Goal: Task Accomplishment & Management: Use online tool/utility

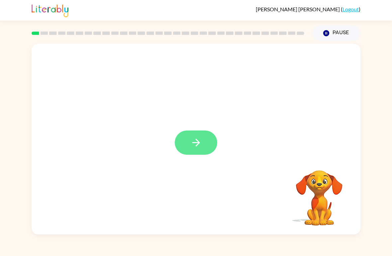
click at [196, 145] on icon "button" at bounding box center [196, 143] width 12 height 12
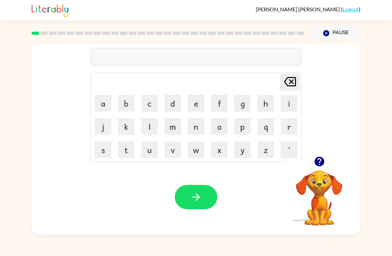
click at [320, 181] on video "Your browser must support playing .mp4 files to use Literably. Please try using…" at bounding box center [319, 193] width 66 height 66
click at [319, 183] on video "Your browser must support playing .mp4 files to use Literably. Please try using…" at bounding box center [319, 193] width 66 height 66
click at [320, 169] on button "button" at bounding box center [319, 161] width 17 height 17
click at [128, 102] on button "b" at bounding box center [126, 103] width 17 height 17
click at [222, 127] on button "o" at bounding box center [219, 126] width 17 height 17
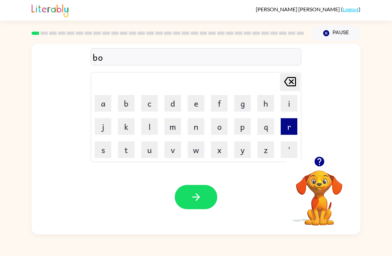
click at [288, 126] on button "r" at bounding box center [289, 126] width 17 height 17
click at [175, 103] on button "d" at bounding box center [172, 103] width 17 height 17
click at [200, 106] on button "e" at bounding box center [196, 103] width 17 height 17
click at [287, 127] on button "r" at bounding box center [289, 126] width 17 height 17
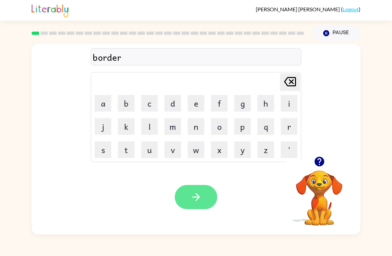
click at [206, 197] on button "button" at bounding box center [196, 197] width 43 height 24
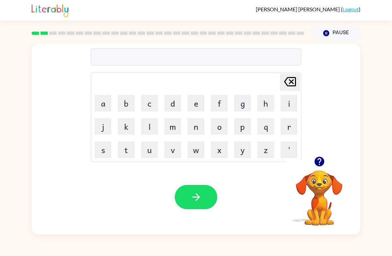
click at [179, 53] on div at bounding box center [196, 56] width 211 height 17
click at [287, 127] on button "r" at bounding box center [289, 126] width 17 height 17
click at [220, 132] on button "o" at bounding box center [219, 126] width 17 height 17
click at [156, 152] on button "u" at bounding box center [149, 150] width 17 height 17
click at [99, 107] on button "a" at bounding box center [103, 103] width 17 height 17
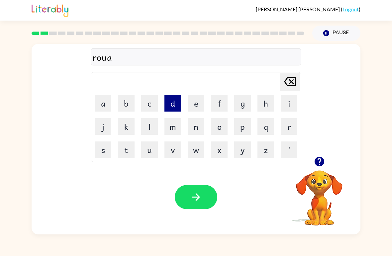
click at [174, 104] on button "d" at bounding box center [172, 103] width 17 height 17
click at [287, 85] on icon "[PERSON_NAME] last character input" at bounding box center [290, 82] width 16 height 16
click at [287, 85] on icon at bounding box center [290, 81] width 12 height 9
click at [289, 82] on icon "[PERSON_NAME] last character input" at bounding box center [290, 82] width 16 height 16
click at [154, 150] on button "u" at bounding box center [149, 150] width 17 height 17
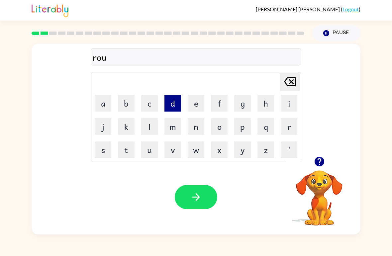
click at [173, 101] on button "d" at bounding box center [172, 103] width 17 height 17
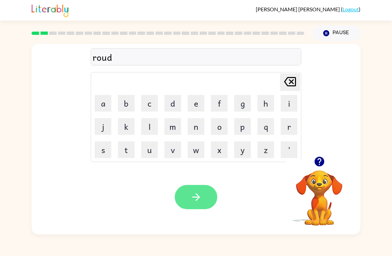
click at [199, 194] on icon "button" at bounding box center [196, 197] width 12 height 12
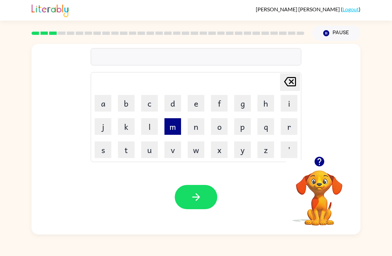
click at [173, 124] on button "m" at bounding box center [172, 126] width 17 height 17
click at [107, 106] on button "a" at bounding box center [103, 103] width 17 height 17
click at [102, 146] on button "s" at bounding box center [103, 150] width 17 height 17
click at [265, 105] on button "h" at bounding box center [266, 103] width 17 height 17
click at [285, 101] on button "i" at bounding box center [289, 103] width 17 height 17
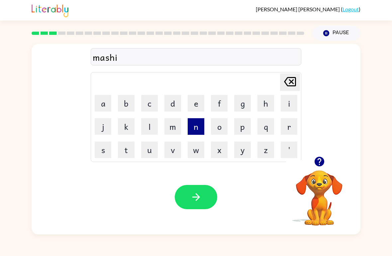
click at [193, 126] on button "n" at bounding box center [196, 126] width 17 height 17
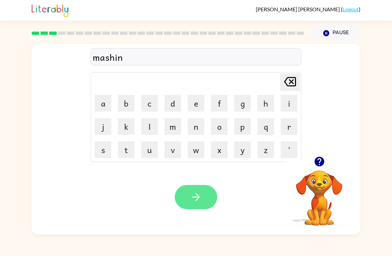
click at [193, 196] on icon "button" at bounding box center [196, 197] width 12 height 12
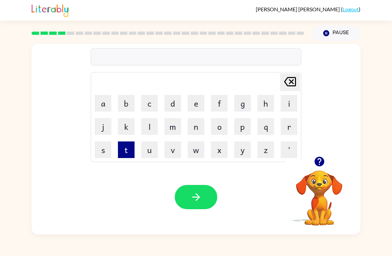
click at [128, 151] on button "t" at bounding box center [126, 150] width 17 height 17
click at [288, 131] on button "r" at bounding box center [289, 126] width 17 height 17
click at [102, 104] on button "a" at bounding box center [103, 103] width 17 height 17
click at [287, 102] on button "i" at bounding box center [289, 103] width 17 height 17
click at [199, 130] on button "n" at bounding box center [196, 126] width 17 height 17
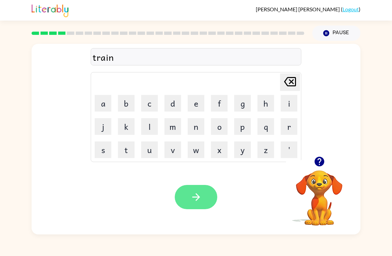
click at [205, 196] on button "button" at bounding box center [196, 197] width 43 height 24
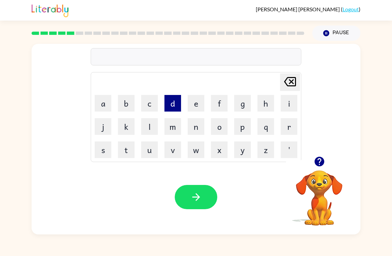
click at [170, 103] on button "d" at bounding box center [172, 103] width 17 height 17
click at [287, 100] on button "i" at bounding box center [289, 103] width 17 height 17
click at [222, 107] on button "f" at bounding box center [219, 103] width 17 height 17
click at [190, 104] on button "e" at bounding box center [196, 103] width 17 height 17
click at [196, 129] on button "n" at bounding box center [196, 126] width 17 height 17
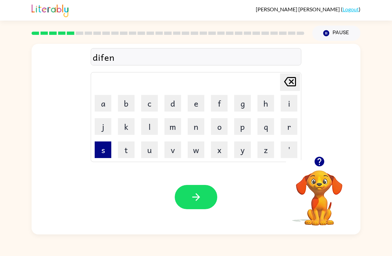
click at [104, 152] on button "s" at bounding box center [103, 150] width 17 height 17
click at [284, 103] on button "i" at bounding box center [289, 103] width 17 height 17
click at [174, 152] on button "v" at bounding box center [172, 150] width 17 height 17
click at [192, 103] on button "e" at bounding box center [196, 103] width 17 height 17
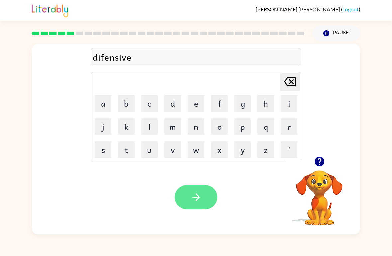
click at [193, 199] on icon "button" at bounding box center [196, 197] width 12 height 12
click at [192, 200] on icon "button" at bounding box center [196, 197] width 12 height 12
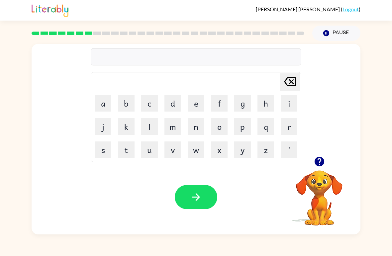
click at [317, 177] on video "Your browser must support playing .mp4 files to use Literably. Please try using…" at bounding box center [319, 193] width 66 height 66
click at [322, 166] on icon "button" at bounding box center [320, 162] width 12 height 12
click at [192, 209] on button "button" at bounding box center [196, 197] width 43 height 24
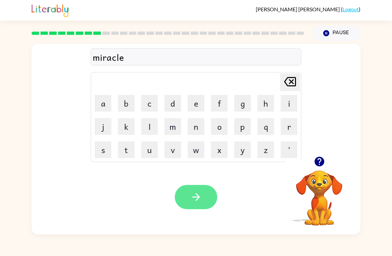
click at [202, 206] on button "button" at bounding box center [196, 197] width 43 height 24
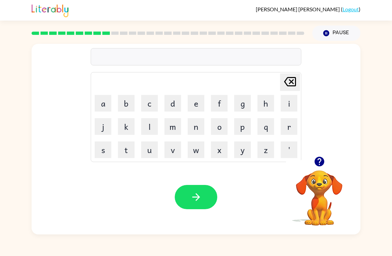
click at [318, 163] on icon "button" at bounding box center [319, 162] width 10 height 10
click at [151, 58] on div "midmornining" at bounding box center [196, 57] width 207 height 14
click at [291, 86] on icon at bounding box center [290, 81] width 12 height 9
click at [290, 86] on icon at bounding box center [290, 81] width 12 height 9
click at [289, 86] on icon at bounding box center [290, 81] width 12 height 9
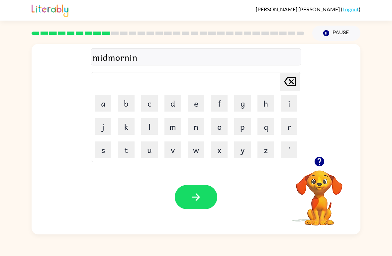
click at [289, 86] on icon at bounding box center [290, 81] width 12 height 9
click at [288, 86] on icon at bounding box center [290, 81] width 12 height 9
click at [292, 83] on icon "[PERSON_NAME] last character input" at bounding box center [290, 82] width 16 height 16
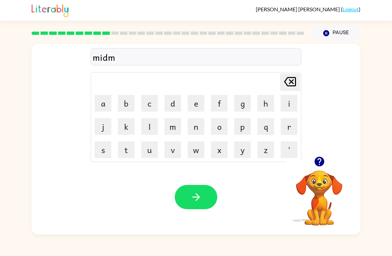
click at [291, 85] on icon "[PERSON_NAME] last character input" at bounding box center [290, 82] width 16 height 16
click at [319, 161] on icon "button" at bounding box center [319, 162] width 10 height 10
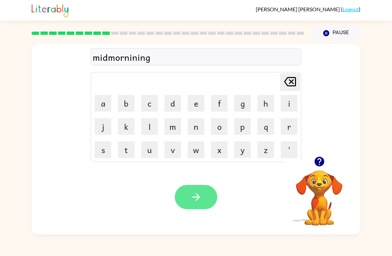
click at [199, 195] on icon "button" at bounding box center [196, 197] width 12 height 12
click at [201, 207] on button "button" at bounding box center [196, 197] width 43 height 24
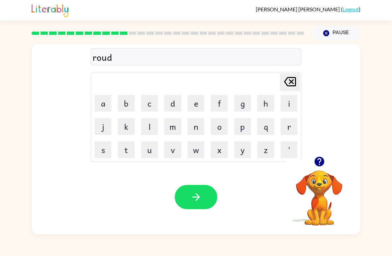
click at [200, 226] on div "Your browser must support playing .mp4 files to use Literably. Please try using…" at bounding box center [196, 197] width 329 height 75
click at [199, 201] on icon "button" at bounding box center [196, 197] width 12 height 12
click at [198, 198] on icon "button" at bounding box center [196, 197] width 12 height 12
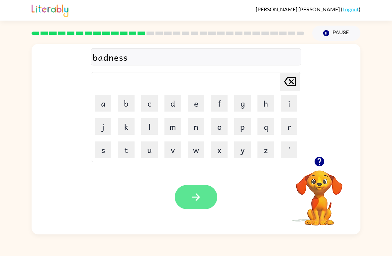
click at [193, 192] on icon "button" at bounding box center [196, 197] width 12 height 12
click at [199, 206] on button "button" at bounding box center [196, 197] width 43 height 24
click at [196, 205] on button "button" at bounding box center [196, 197] width 43 height 24
click at [201, 207] on button "button" at bounding box center [196, 197] width 43 height 24
click at [192, 195] on icon "button" at bounding box center [196, 197] width 12 height 12
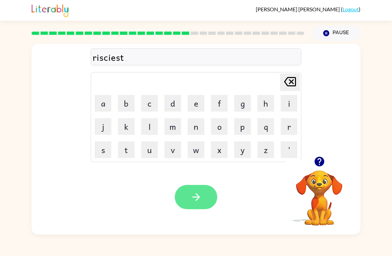
click at [198, 209] on button "button" at bounding box center [196, 197] width 43 height 24
click at [210, 196] on button "button" at bounding box center [196, 197] width 43 height 24
click at [205, 204] on button "button" at bounding box center [196, 197] width 43 height 24
click at [197, 199] on icon "button" at bounding box center [196, 197] width 12 height 12
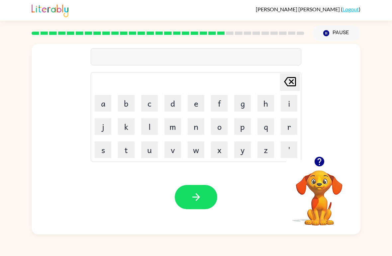
click at [336, 157] on div at bounding box center [319, 161] width 66 height 17
click at [318, 163] on icon "button" at bounding box center [319, 162] width 10 height 10
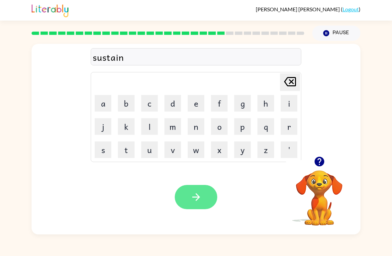
click at [201, 196] on icon "button" at bounding box center [196, 197] width 12 height 12
click at [201, 198] on icon "button" at bounding box center [196, 197] width 12 height 12
click at [198, 195] on icon "button" at bounding box center [196, 197] width 12 height 12
click at [191, 196] on icon "button" at bounding box center [196, 197] width 12 height 12
click at [202, 199] on icon "button" at bounding box center [196, 197] width 12 height 12
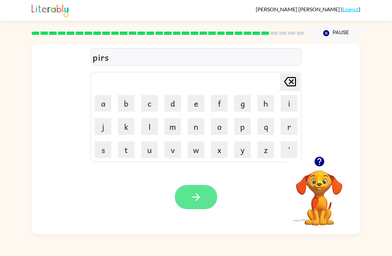
click at [202, 194] on icon "button" at bounding box center [196, 197] width 12 height 12
click at [149, 54] on div at bounding box center [196, 56] width 211 height 17
click at [190, 207] on button "button" at bounding box center [196, 197] width 43 height 24
click at [193, 196] on icon "button" at bounding box center [196, 197] width 12 height 12
click at [201, 198] on icon "button" at bounding box center [196, 197] width 12 height 12
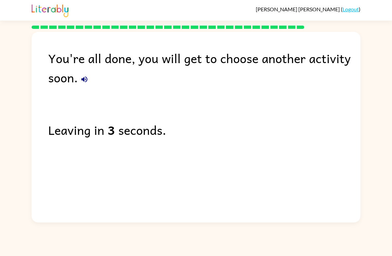
click at [86, 74] on button "button" at bounding box center [84, 79] width 13 height 13
